Goal: Task Accomplishment & Management: Complete application form

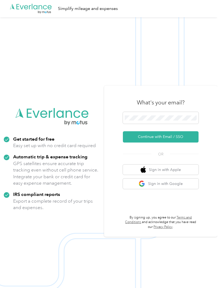
click at [173, 143] on button "Continue with Email / SSO" at bounding box center [161, 136] width 76 height 11
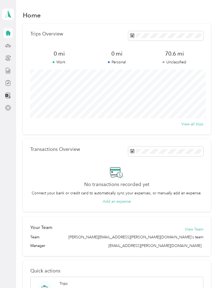
click at [184, 59] on div "70.6 mi Unclassified" at bounding box center [175, 57] width 58 height 15
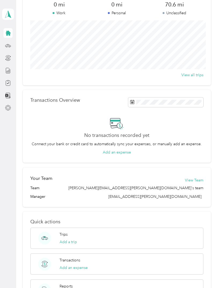
scroll to position [55, 0]
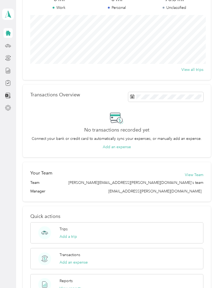
click at [70, 240] on button "Add a trip" at bounding box center [68, 237] width 17 height 6
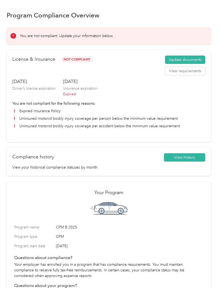
click at [198, 59] on button "Update documents" at bounding box center [185, 60] width 40 height 9
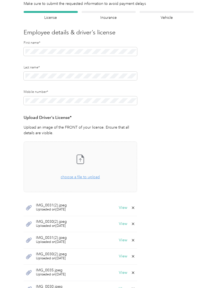
scroll to position [40, 0]
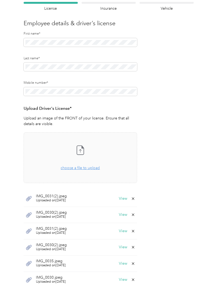
click at [136, 200] on icon at bounding box center [133, 199] width 4 height 4
click at [122, 202] on button "Yes" at bounding box center [121, 202] width 10 height 9
click at [135, 216] on icon at bounding box center [133, 215] width 4 height 4
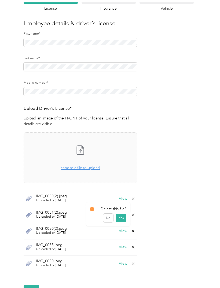
click at [123, 220] on button "Yes" at bounding box center [121, 218] width 10 height 9
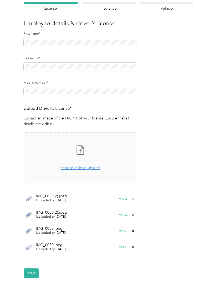
click at [136, 199] on icon at bounding box center [133, 199] width 4 height 4
click at [124, 205] on button "Yes" at bounding box center [121, 202] width 10 height 9
click at [134, 202] on div "IMG_0030(2).jpeg Uploaded on 9/17/2025 View" at bounding box center [81, 199] width 114 height 16
click at [134, 199] on icon at bounding box center [133, 199] width 4 height 4
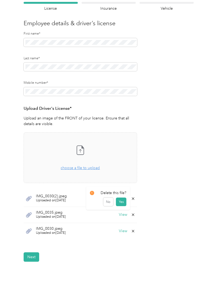
click at [124, 202] on button "Yes" at bounding box center [121, 202] width 10 height 9
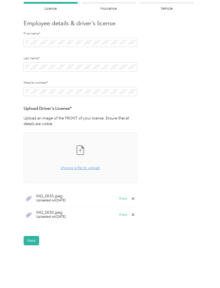
click at [136, 199] on icon at bounding box center [133, 199] width 4 height 4
click at [124, 203] on button "Yes" at bounding box center [121, 202] width 10 height 9
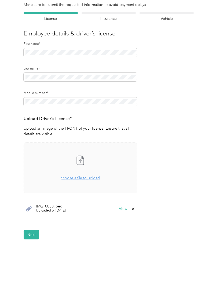
click at [136, 210] on icon at bounding box center [133, 209] width 4 height 4
click at [124, 213] on button "Yes" at bounding box center [121, 212] width 10 height 9
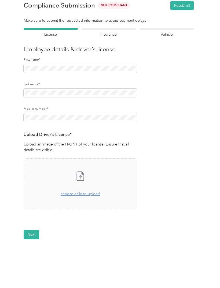
click at [89, 196] on span "choose a file to upload" at bounding box center [80, 194] width 39 height 5
click at [90, 197] on div "Take a photo or choose a photo from your library Drag and drop your file here, …" at bounding box center [80, 184] width 105 height 42
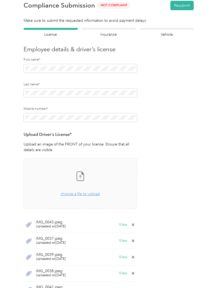
click at [188, 6] on button "Resubmit" at bounding box center [182, 5] width 23 height 9
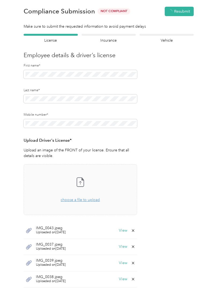
scroll to position [6, 0]
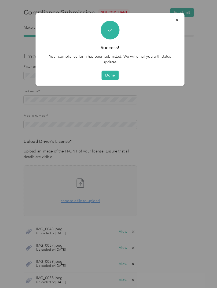
click at [114, 73] on button "Done" at bounding box center [110, 75] width 17 height 9
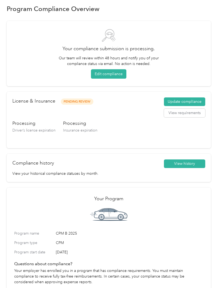
click at [193, 100] on button "Update compliance" at bounding box center [184, 102] width 41 height 9
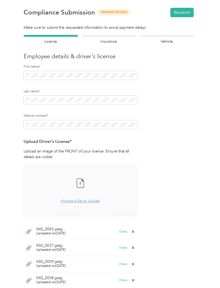
click at [187, 14] on button "Resubmit" at bounding box center [182, 12] width 23 height 9
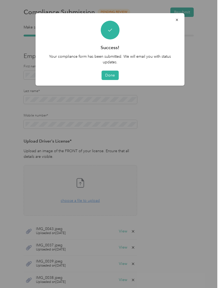
click at [112, 76] on button "Done" at bounding box center [110, 75] width 17 height 9
